Goal: Transaction & Acquisition: Purchase product/service

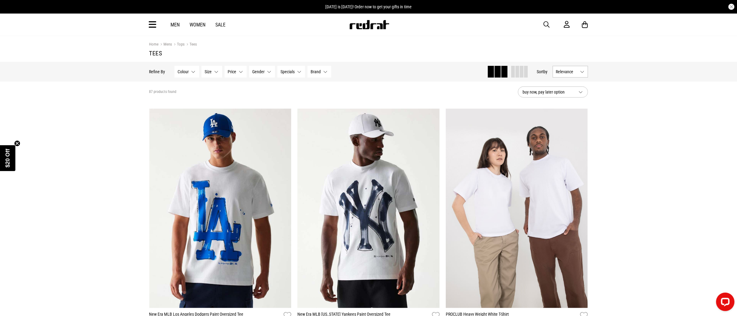
click at [217, 71] on button "Size None selected" at bounding box center [212, 72] width 21 height 12
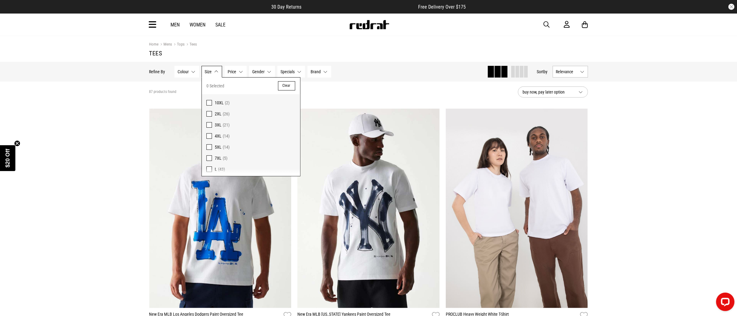
click at [207, 124] on span at bounding box center [209, 125] width 6 height 6
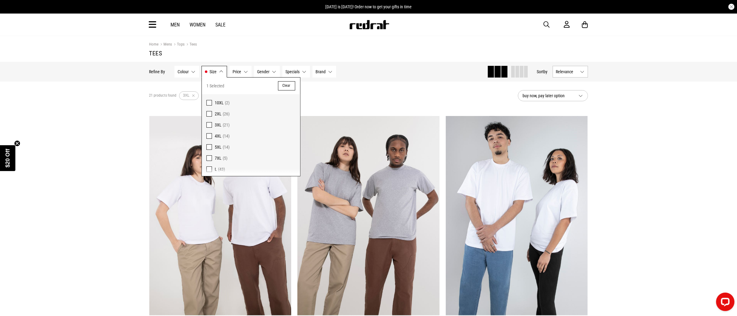
click at [209, 112] on span at bounding box center [209, 114] width 6 height 6
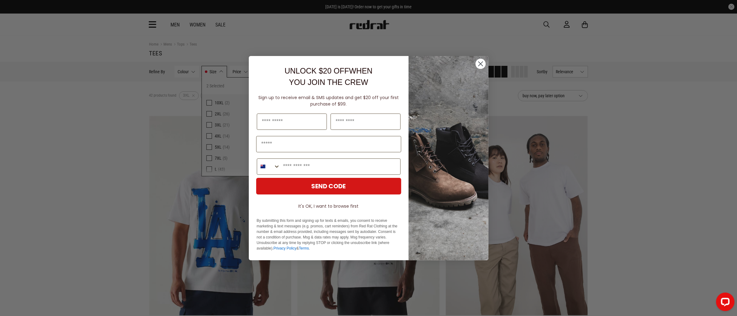
click at [482, 61] on circle "Close dialog" at bounding box center [480, 63] width 10 height 10
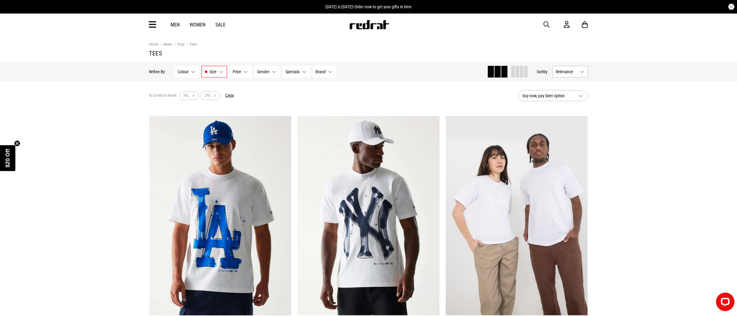
click at [274, 72] on button "Gender None selected" at bounding box center [267, 72] width 26 height 12
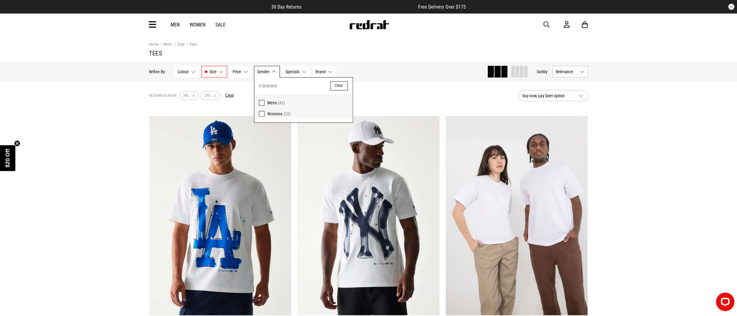
click at [261, 101] on span at bounding box center [262, 103] width 6 height 6
click at [432, 96] on div "42 products found Active Filters 3XL 2XL Mens Clear" at bounding box center [331, 95] width 364 height 18
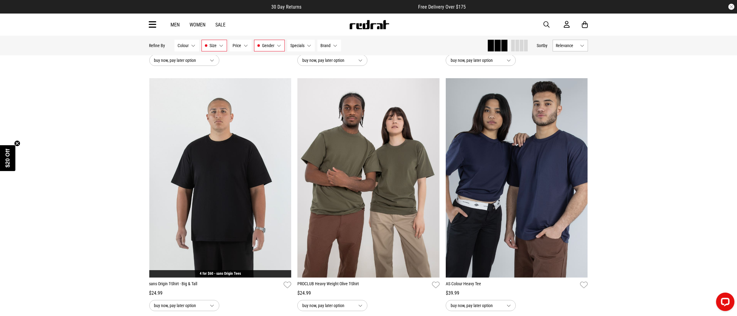
scroll to position [1966, 0]
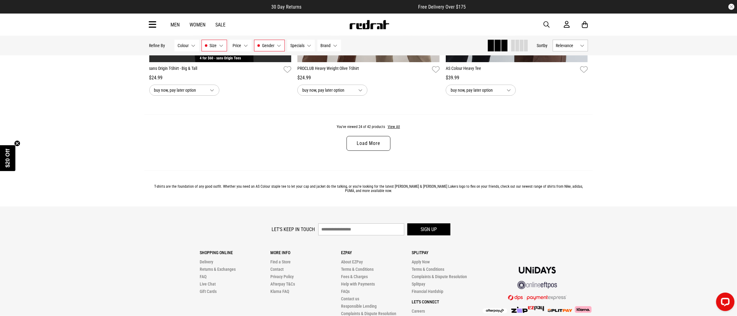
click at [369, 140] on link "Load More" at bounding box center [369, 143] width 44 height 15
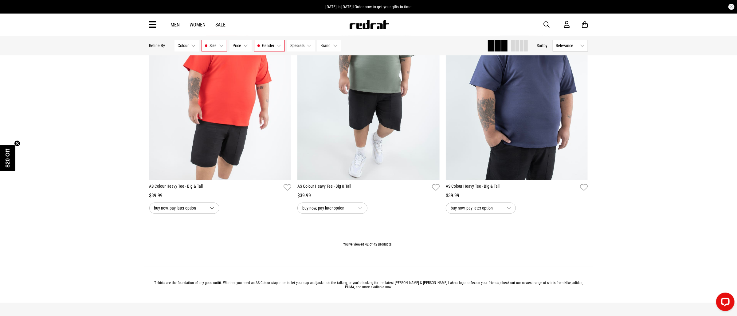
scroll to position [3134, 0]
